Goal: Task Accomplishment & Management: Manage account settings

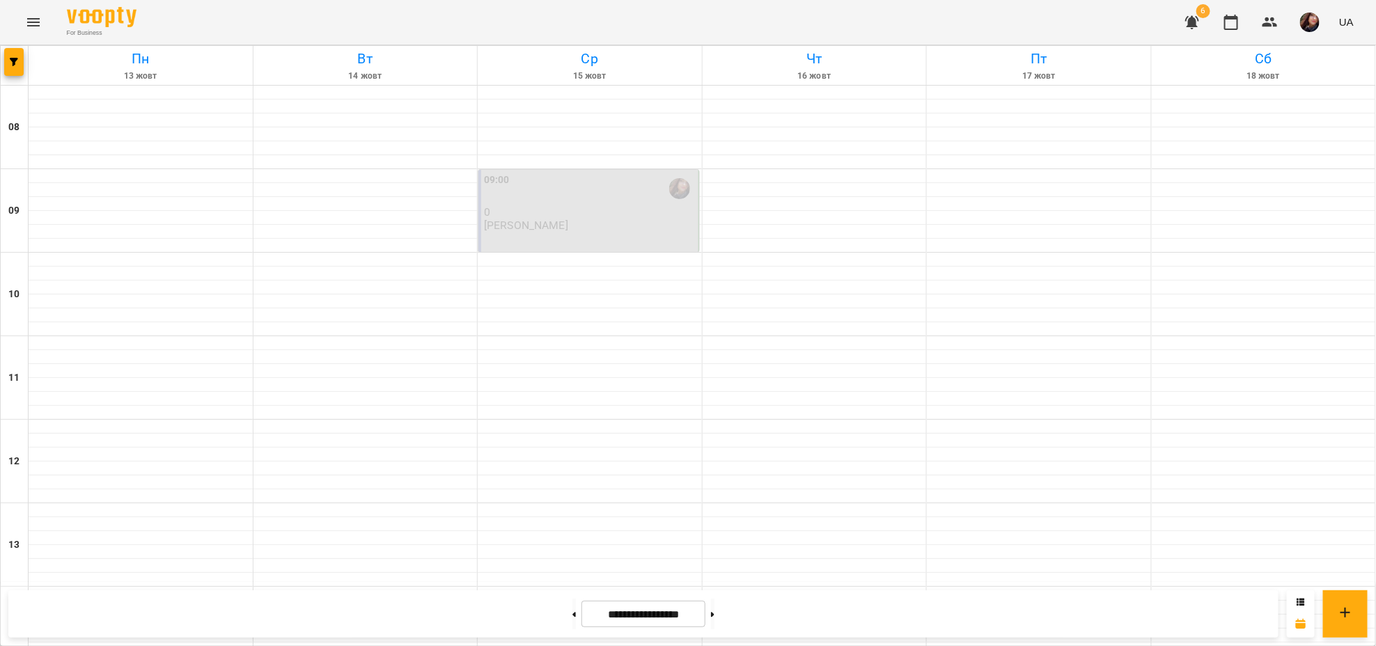
scroll to position [505, 0]
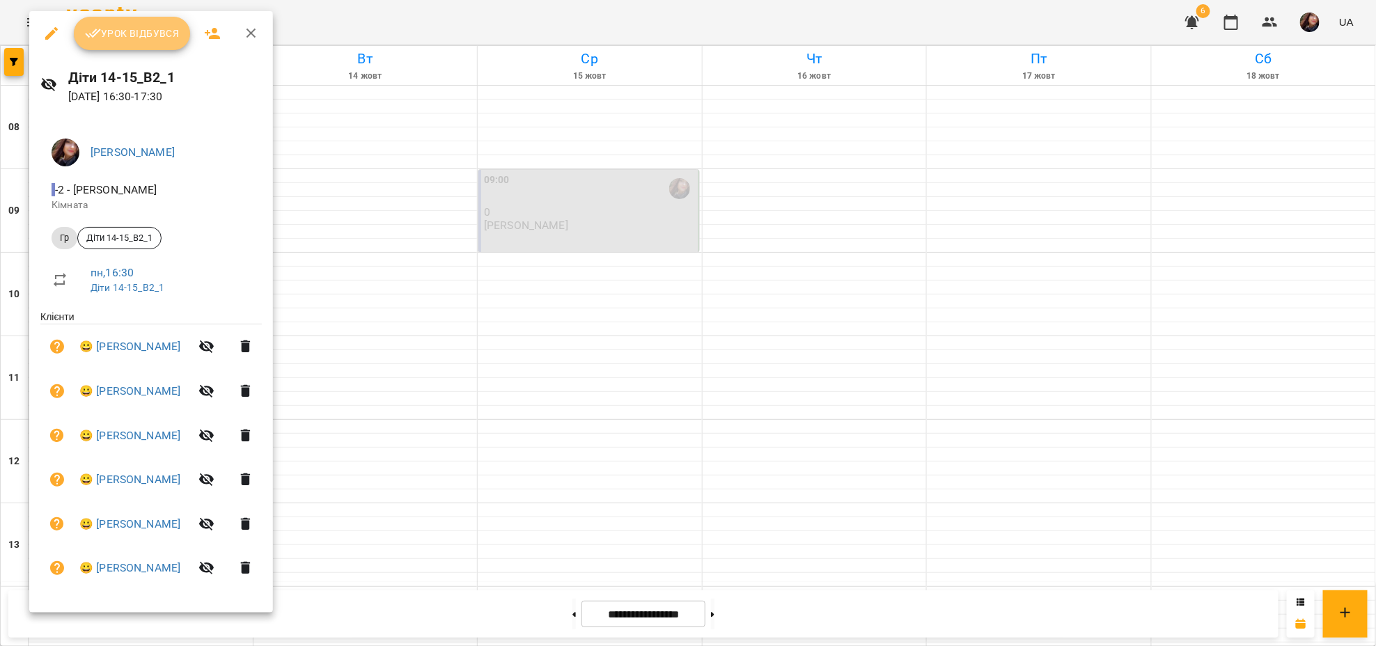
click at [151, 26] on span "Урок відбувся" at bounding box center [132, 33] width 95 height 17
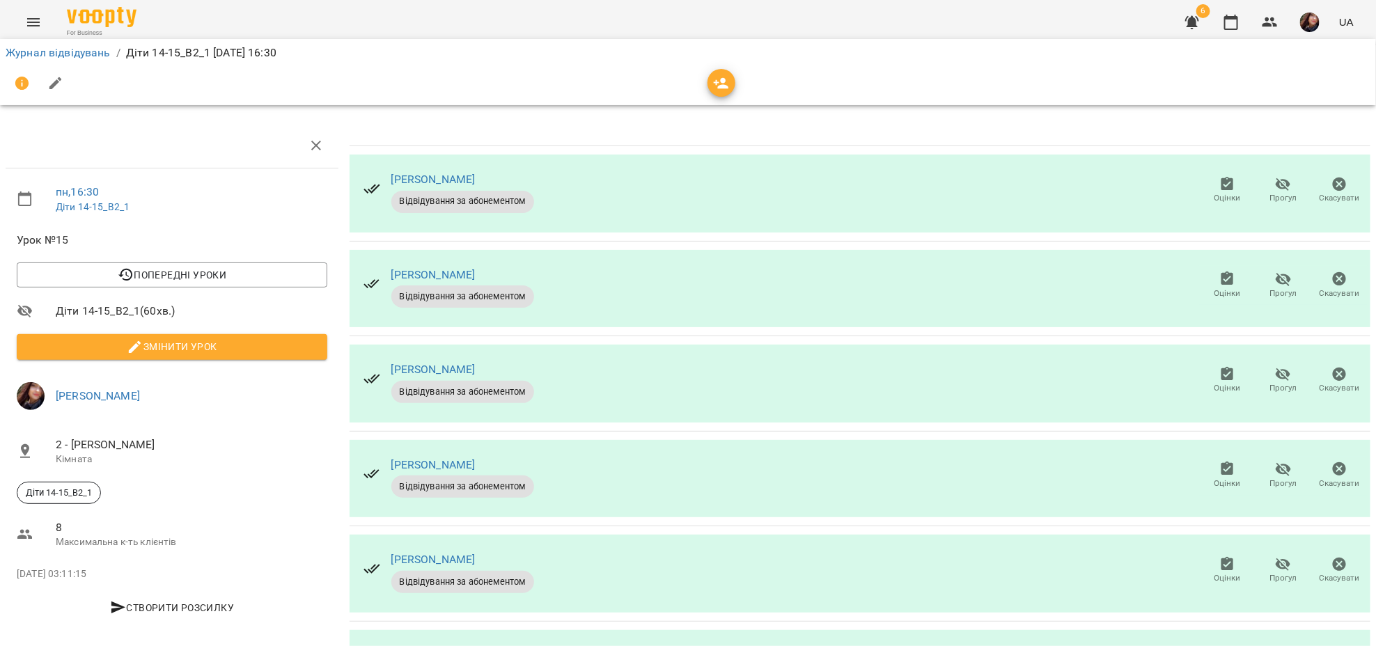
scroll to position [95, 0]
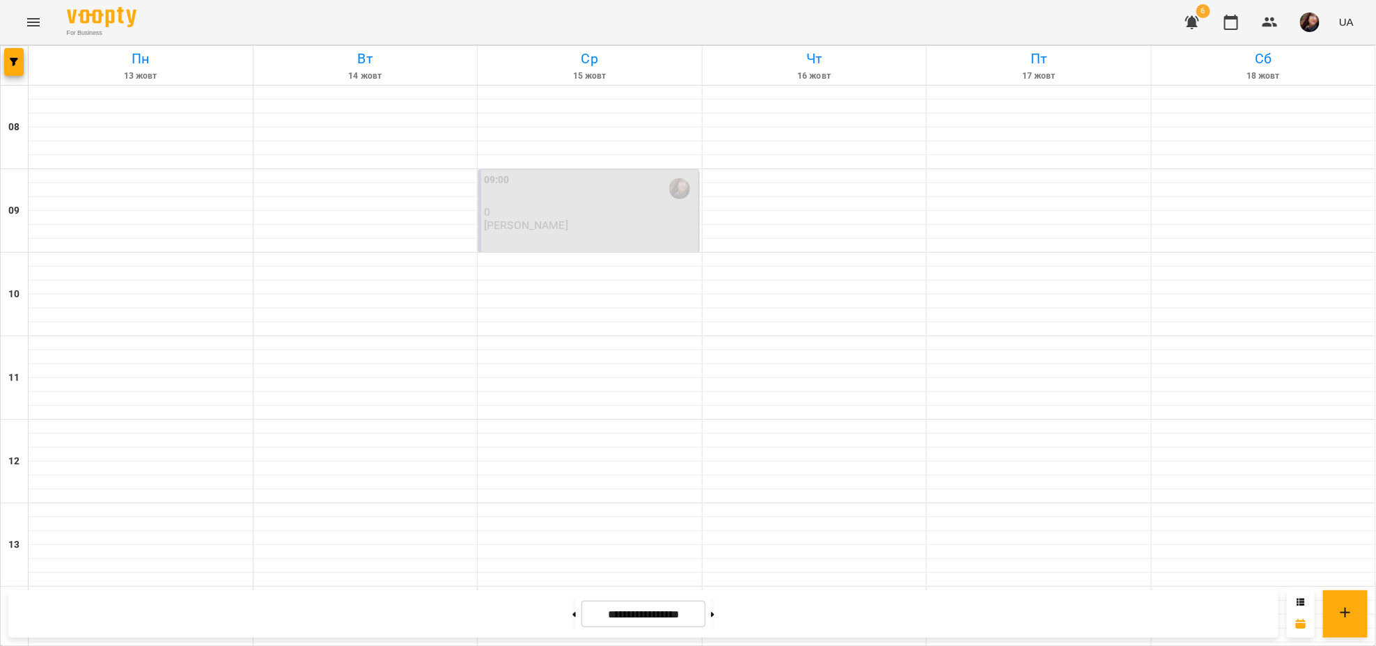
scroll to position [505, 0]
click at [573, 611] on button at bounding box center [574, 614] width 3 height 31
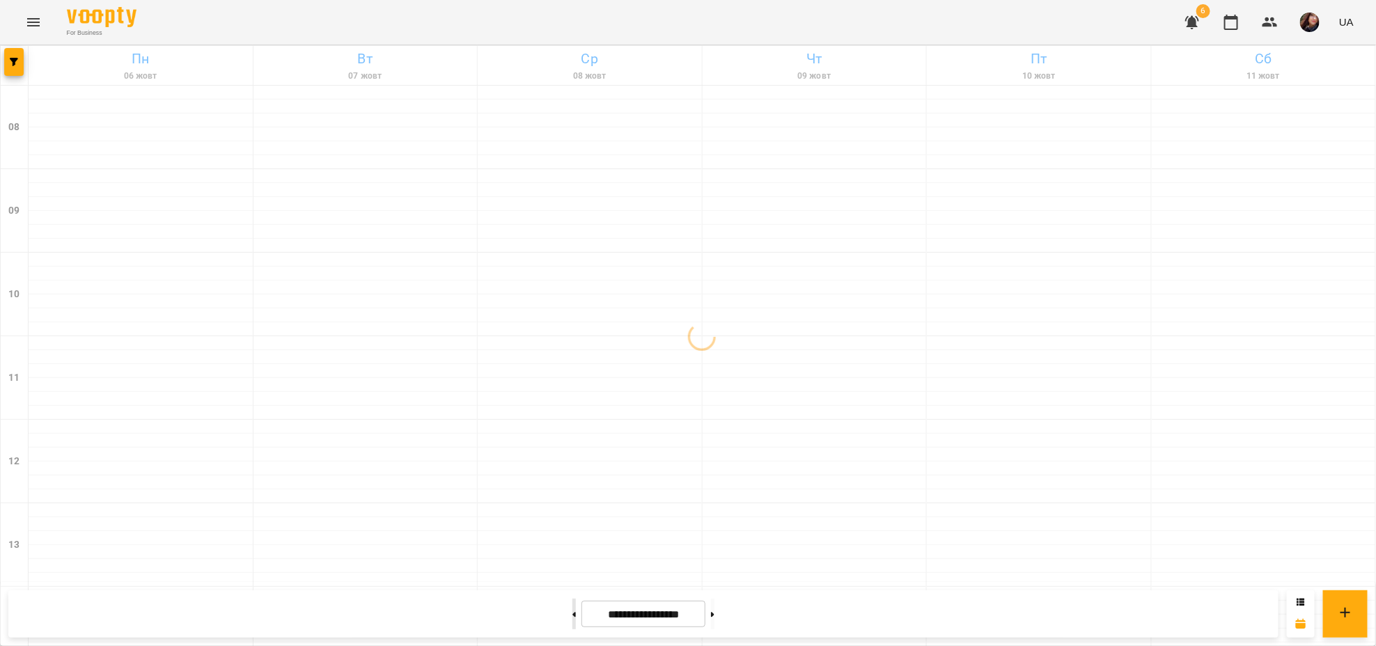
click at [573, 611] on button at bounding box center [574, 614] width 3 height 31
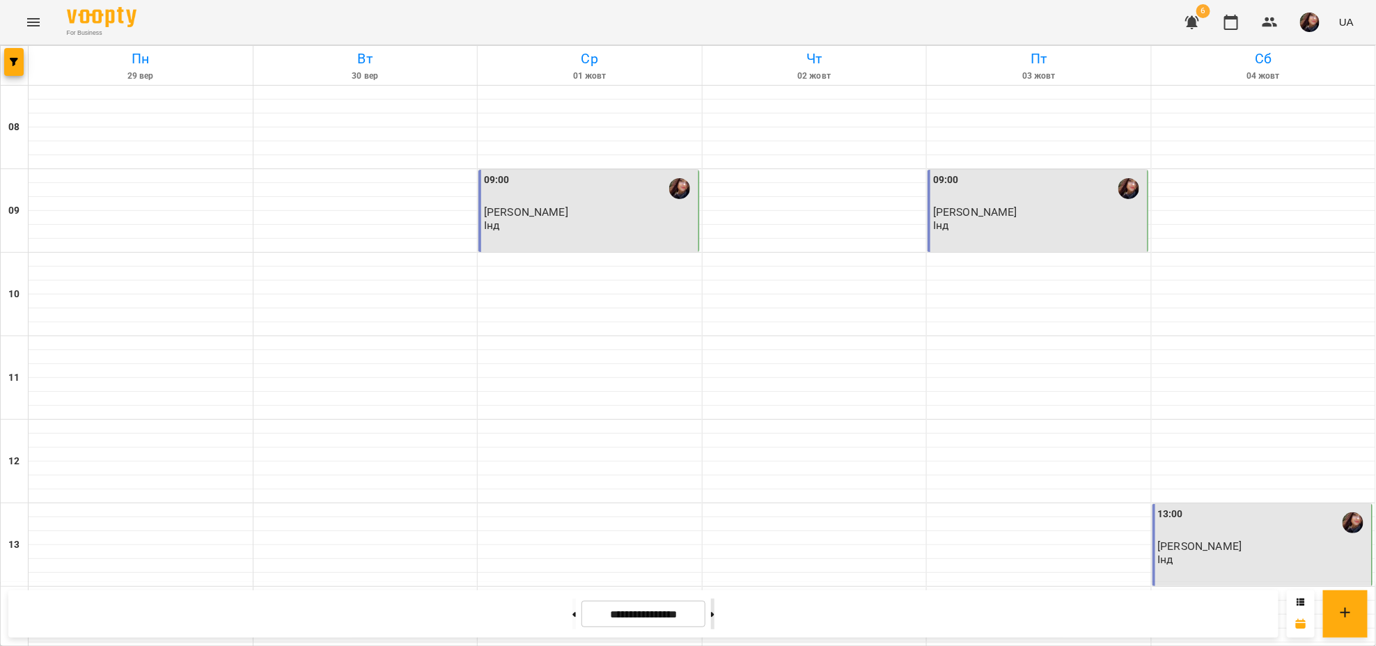
click at [715, 610] on button at bounding box center [712, 614] width 3 height 31
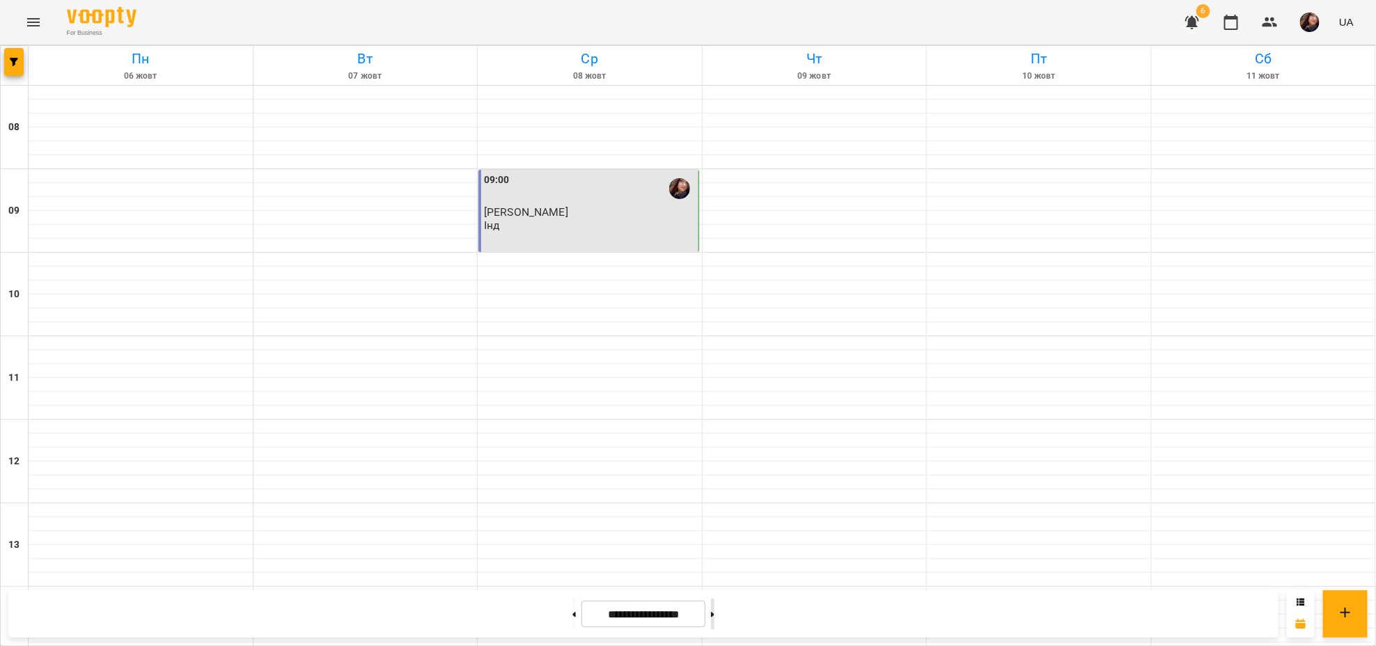
click at [715, 618] on button at bounding box center [712, 614] width 3 height 31
type input "**********"
